Goal: Navigation & Orientation: Find specific page/section

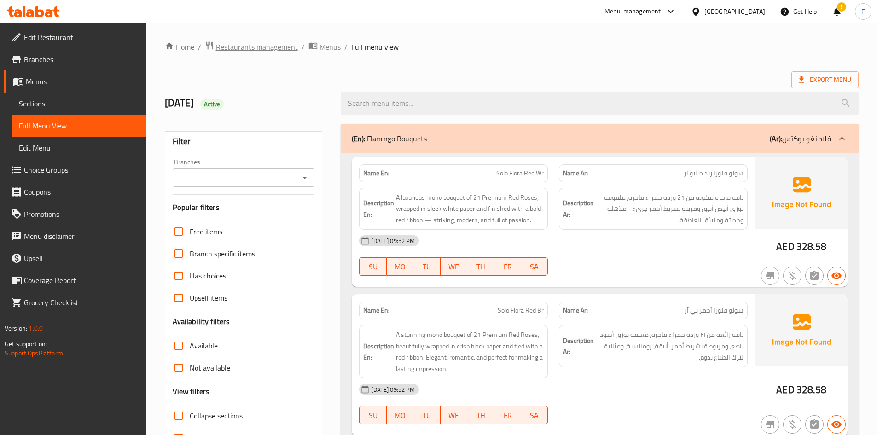
click at [268, 47] on span "Restaurants management" at bounding box center [257, 46] width 82 height 11
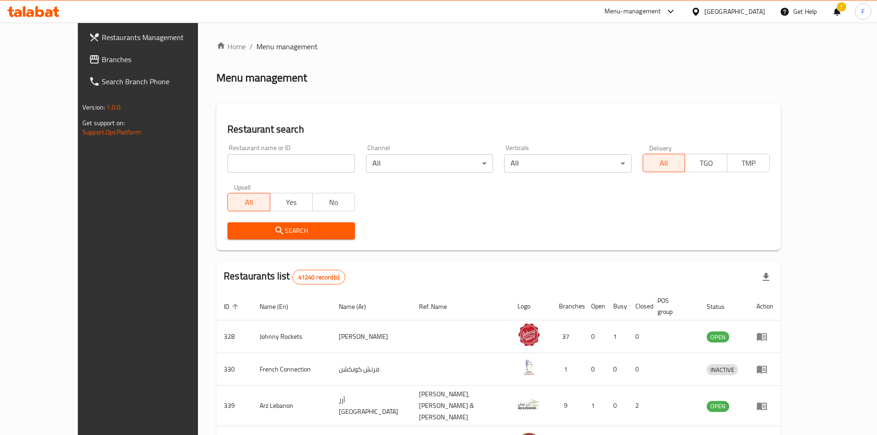
click at [616, 13] on div "Menu-management" at bounding box center [633, 11] width 57 height 11
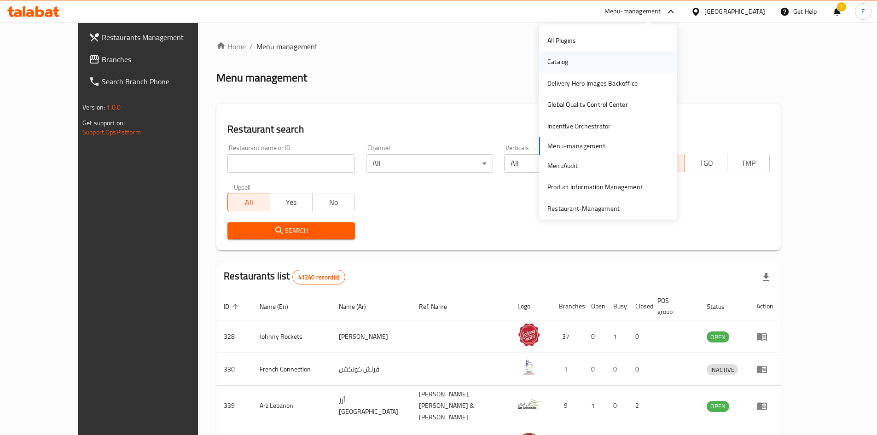
click at [561, 61] on div "Catalog" at bounding box center [558, 62] width 21 height 10
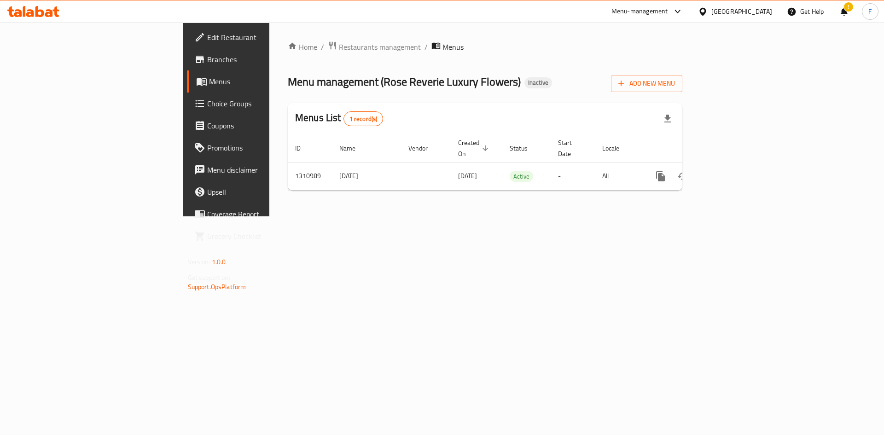
click at [728, 10] on div "[GEOGRAPHIC_DATA]" at bounding box center [742, 11] width 61 height 10
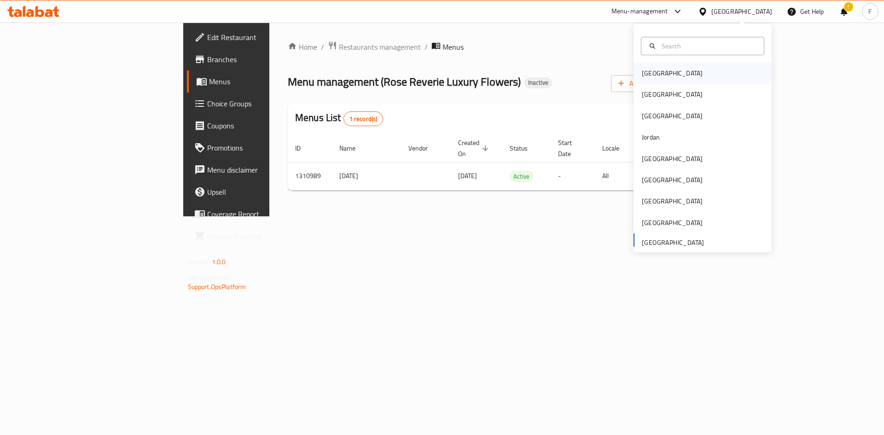
click at [667, 76] on div "[GEOGRAPHIC_DATA]" at bounding box center [703, 73] width 138 height 21
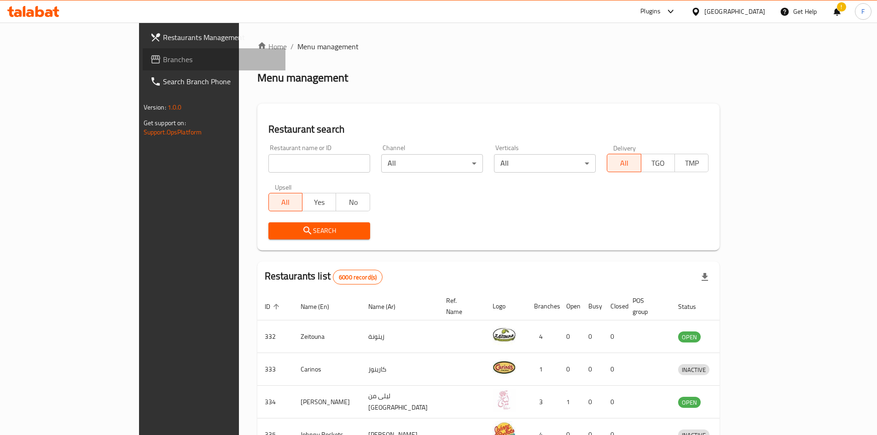
click at [163, 58] on span "Branches" at bounding box center [220, 59] width 115 height 11
